Goal: Task Accomplishment & Management: Complete application form

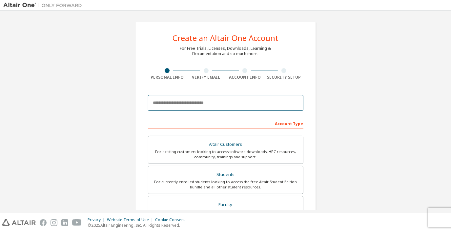
click at [231, 103] on input "email" at bounding box center [226, 103] width 156 height 16
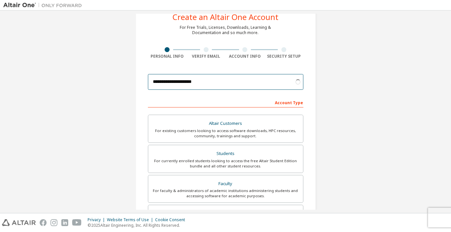
type input "**********"
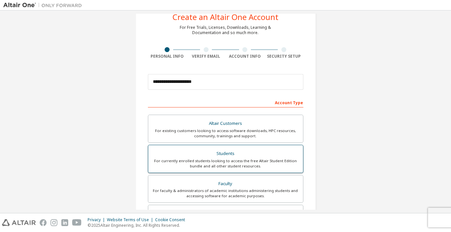
click at [257, 158] on div "For currently enrolled students looking to access the free Altair Student Editi…" at bounding box center [225, 163] width 147 height 10
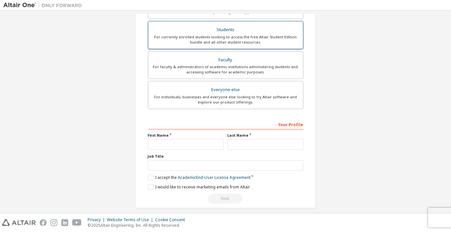
scroll to position [146, 0]
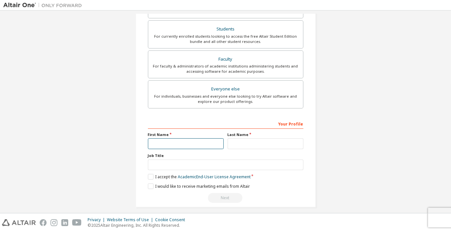
click at [195, 144] on input "text" at bounding box center [186, 143] width 76 height 11
type input "********"
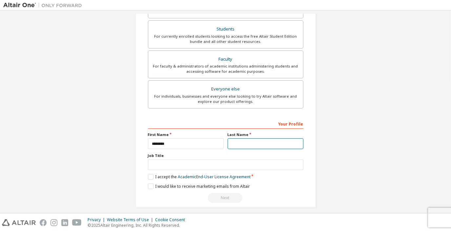
click at [239, 145] on input "text" at bounding box center [266, 143] width 76 height 11
type input "*******"
click at [150, 176] on label "I accept the Academic End-User License Agreement" at bounding box center [199, 177] width 103 height 6
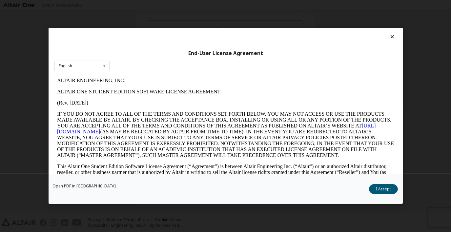
scroll to position [0, 0]
click at [388, 192] on button "I Accept" at bounding box center [383, 190] width 29 height 10
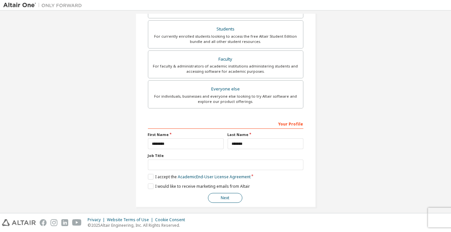
click at [213, 195] on button "Next" at bounding box center [225, 198] width 34 height 10
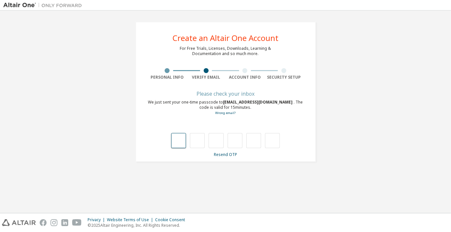
type input "*"
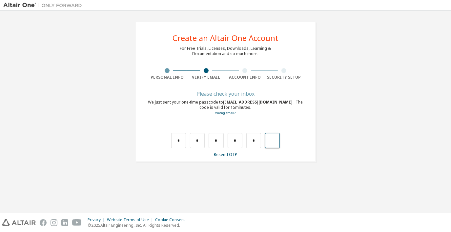
type input "*"
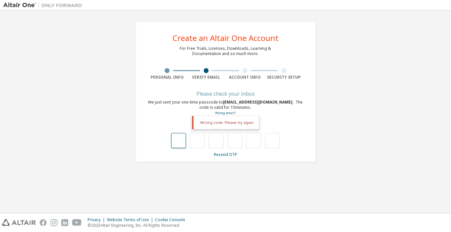
click at [176, 137] on input "text" at bounding box center [178, 140] width 15 height 15
type input "*"
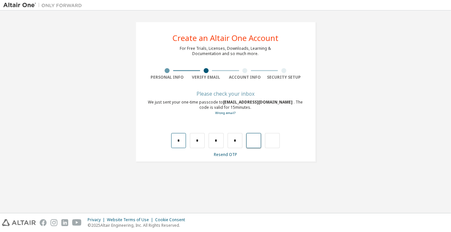
type input "*"
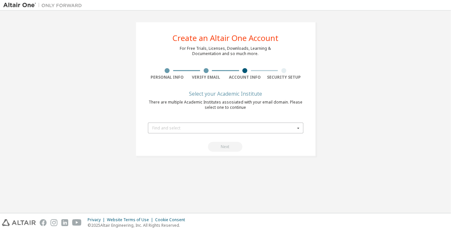
click at [196, 127] on div "Find and select" at bounding box center [224, 128] width 143 height 4
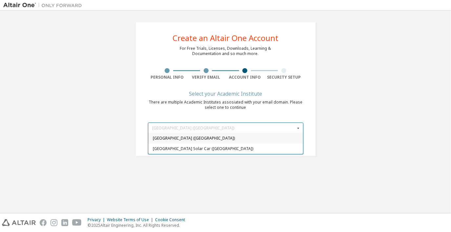
click at [194, 140] on span "[GEOGRAPHIC_DATA] ([GEOGRAPHIC_DATA])" at bounding box center [226, 139] width 146 height 4
type input "*****"
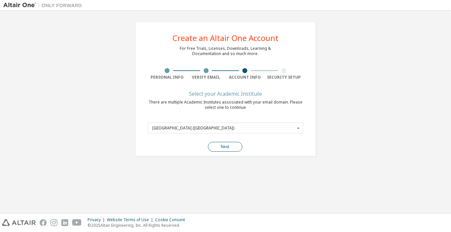
click at [222, 145] on button "Next" at bounding box center [225, 147] width 34 height 10
